Goal: Information Seeking & Learning: Learn about a topic

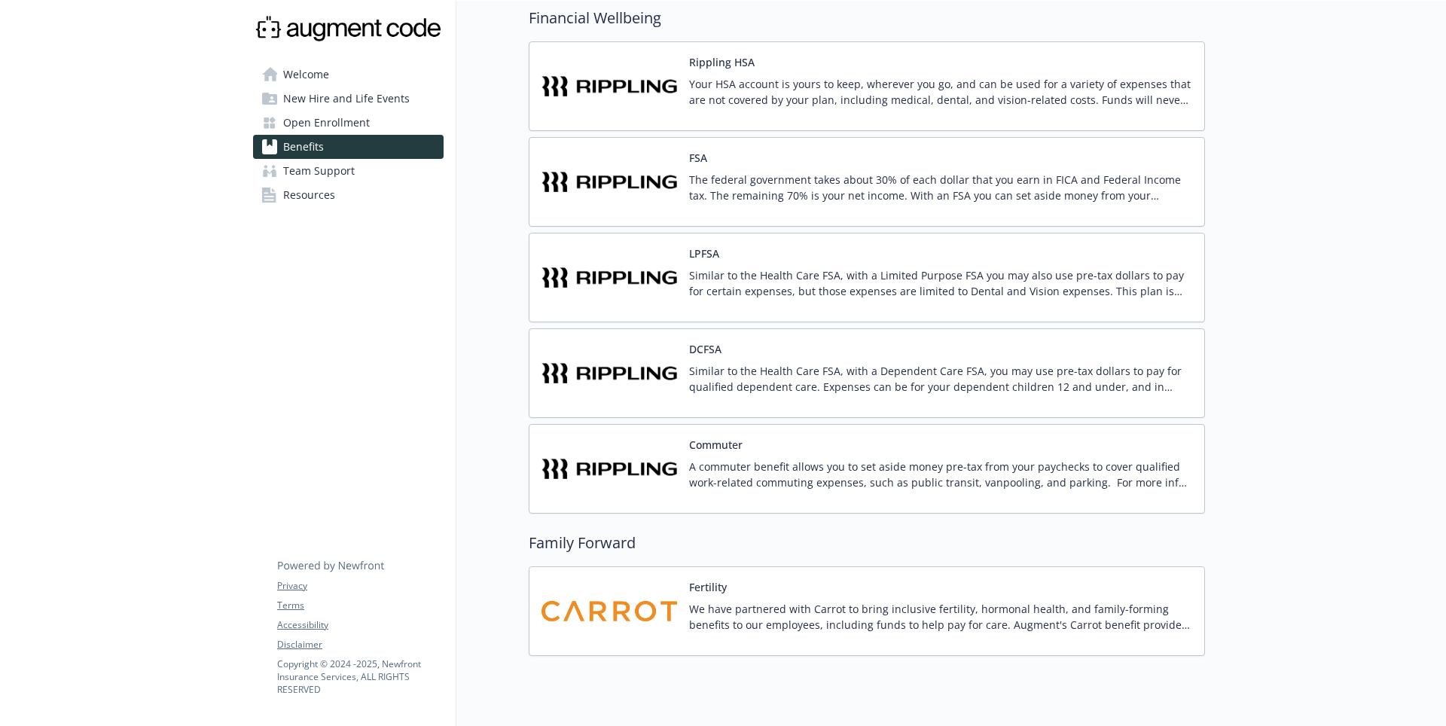
scroll to position [1174, 0]
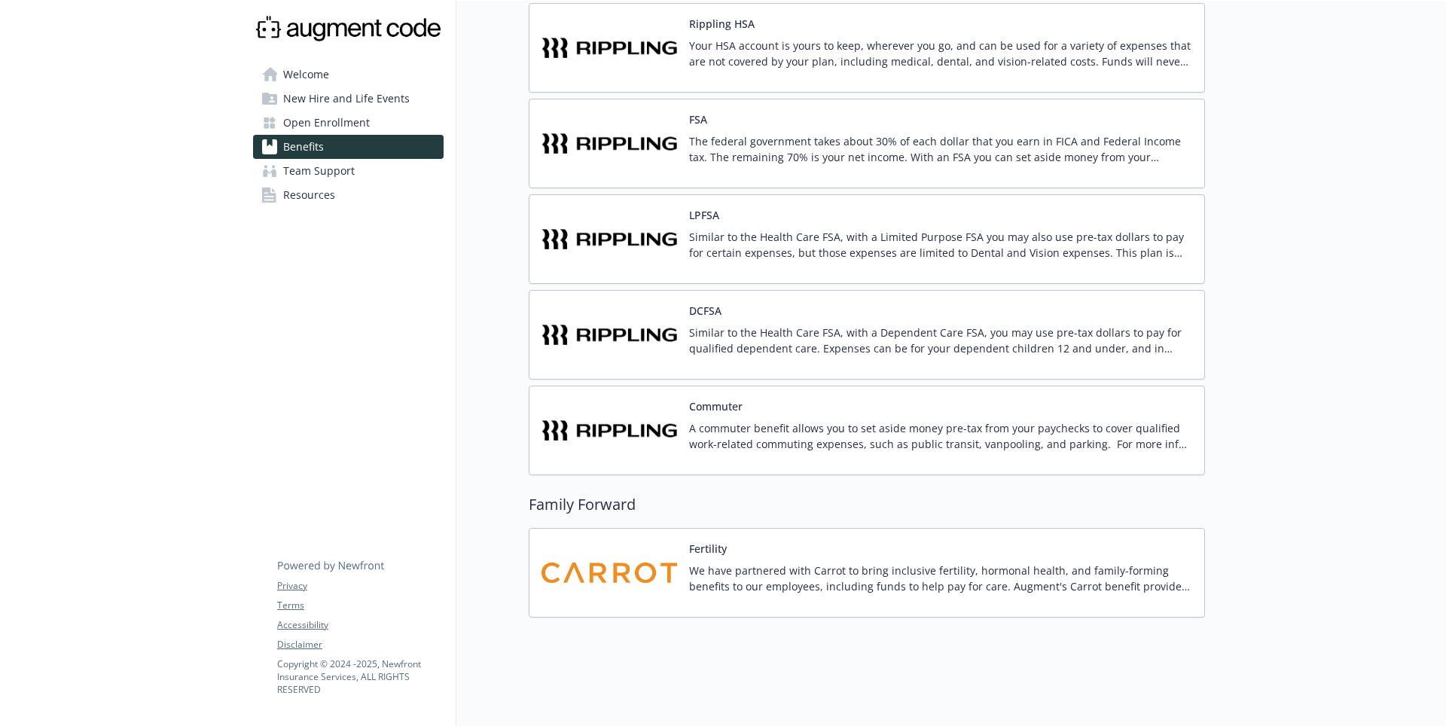
click at [737, 547] on div "Fertility We have partnered with Carrot to bring inclusive fertility, hormonal …" at bounding box center [940, 573] width 503 height 64
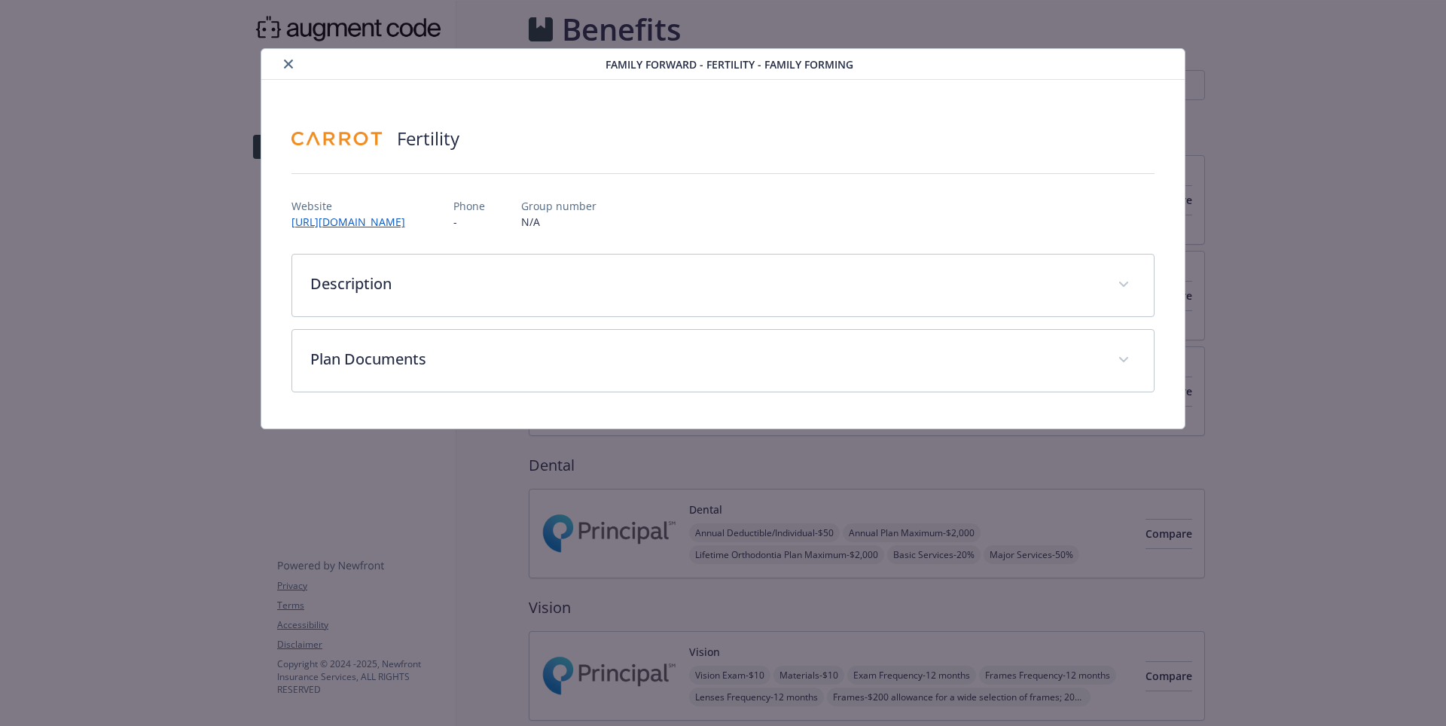
scroll to position [1174, 0]
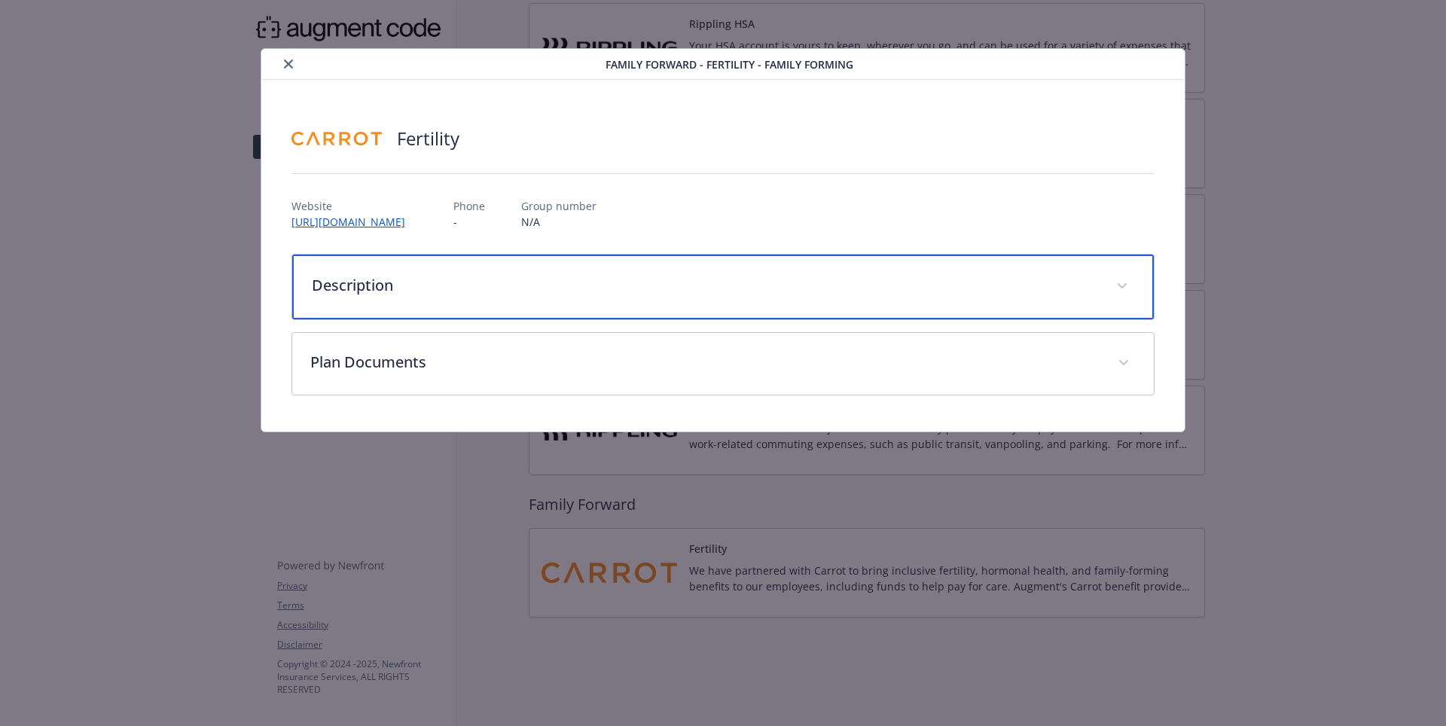
click at [376, 276] on p "Description" at bounding box center [705, 285] width 787 height 23
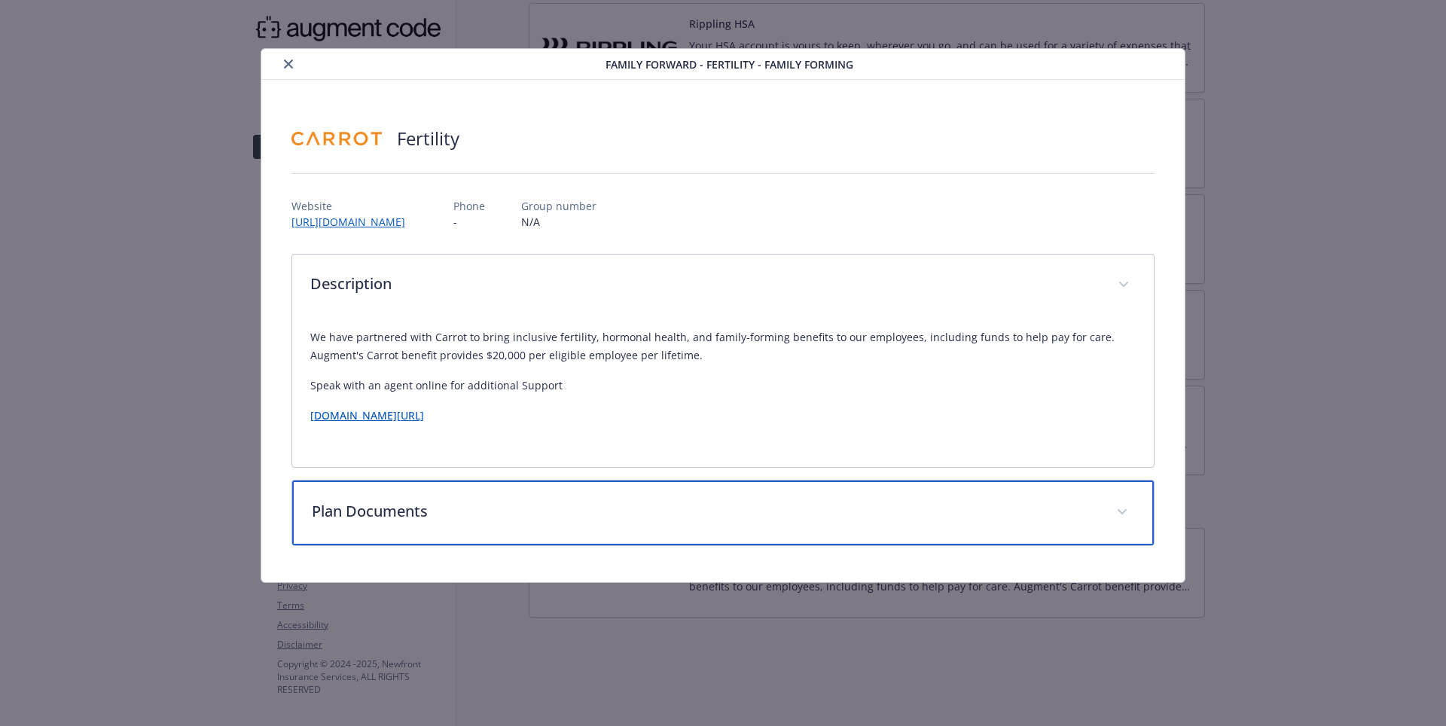
click at [478, 499] on div "Plan Documents" at bounding box center [723, 512] width 862 height 65
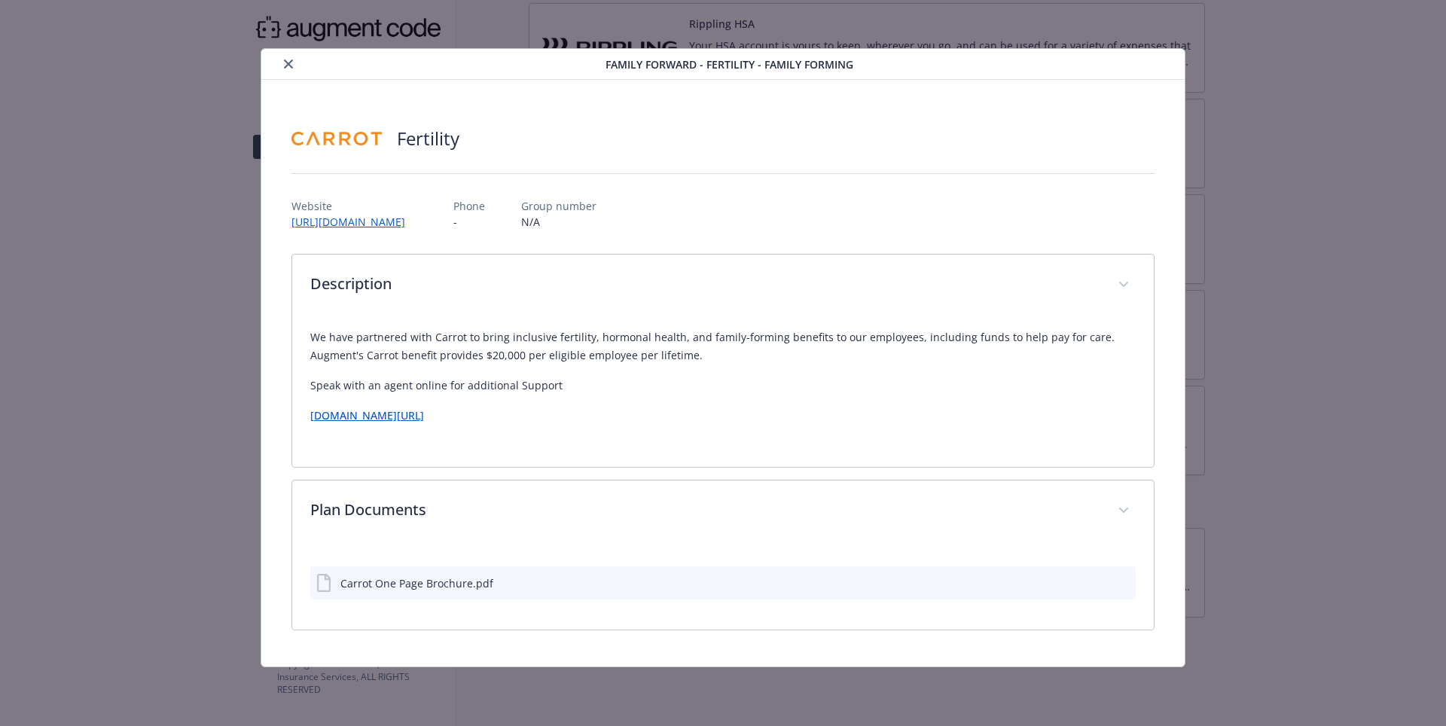
click at [452, 588] on div "Carrot One Page Brochure.pdf" at bounding box center [416, 583] width 153 height 16
click at [1121, 584] on icon "preview file" at bounding box center [1121, 582] width 14 height 11
